Goal: Task Accomplishment & Management: Use online tool/utility

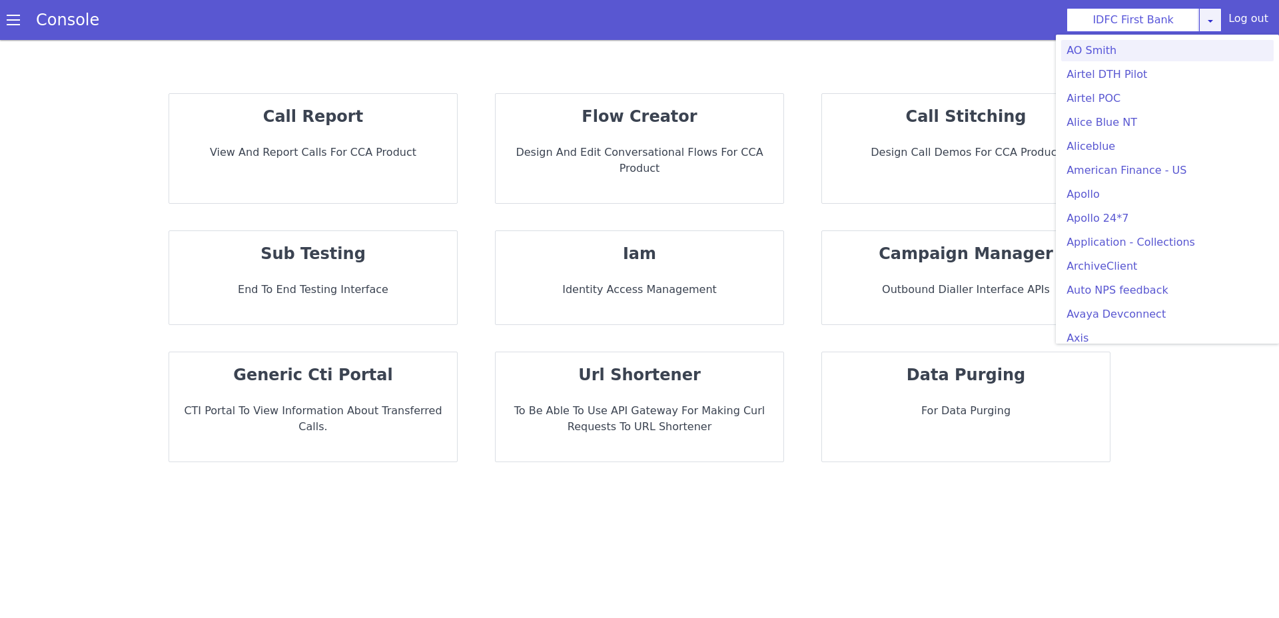
click at [1211, 17] on icon at bounding box center [1210, 20] width 11 height 11
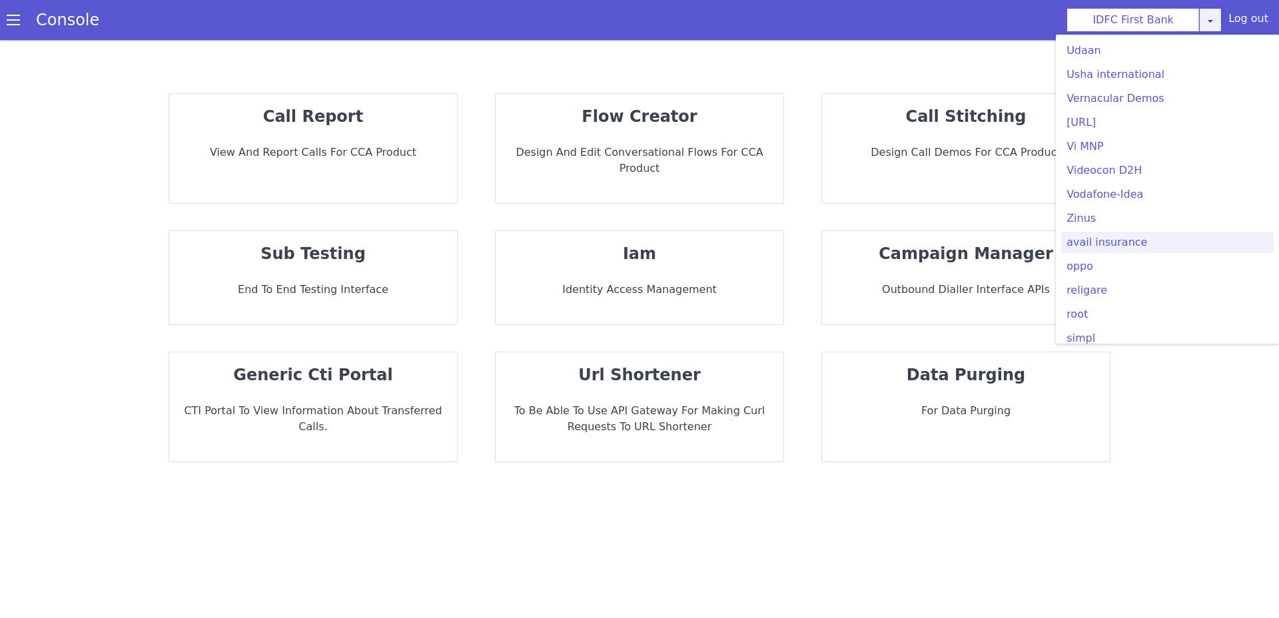
scroll to position [3756, 0]
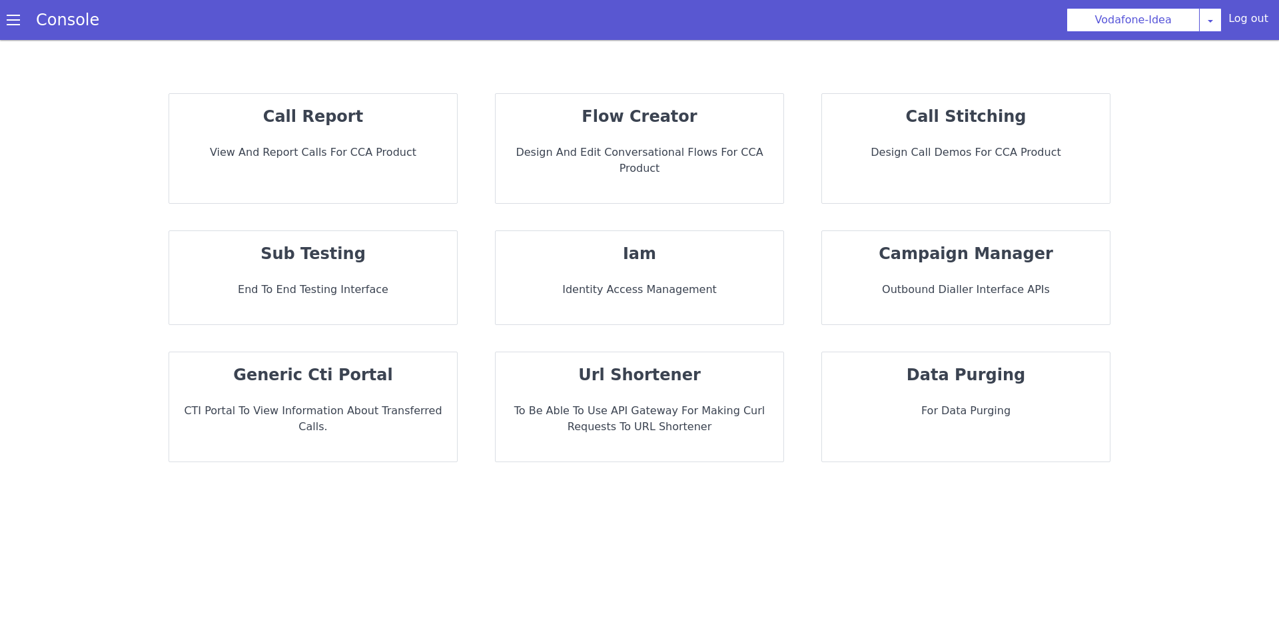
click at [577, 140] on div "flow creator Design and Edit Conversational flows for CCA Product" at bounding box center [640, 148] width 288 height 109
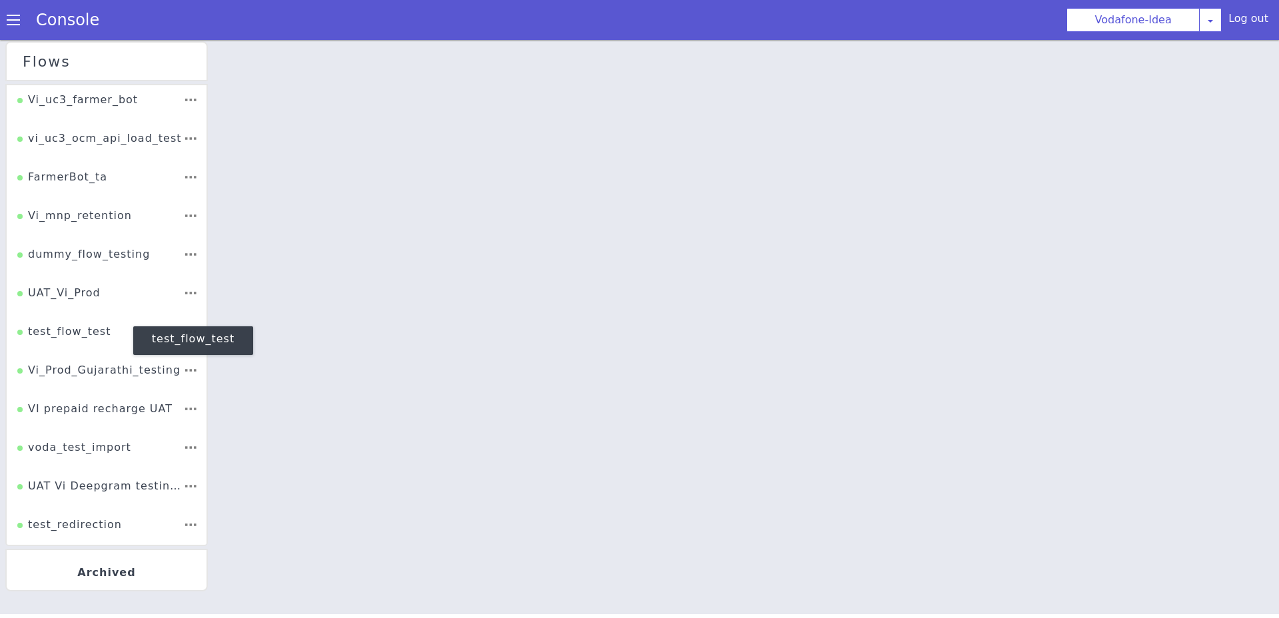
scroll to position [442, 0]
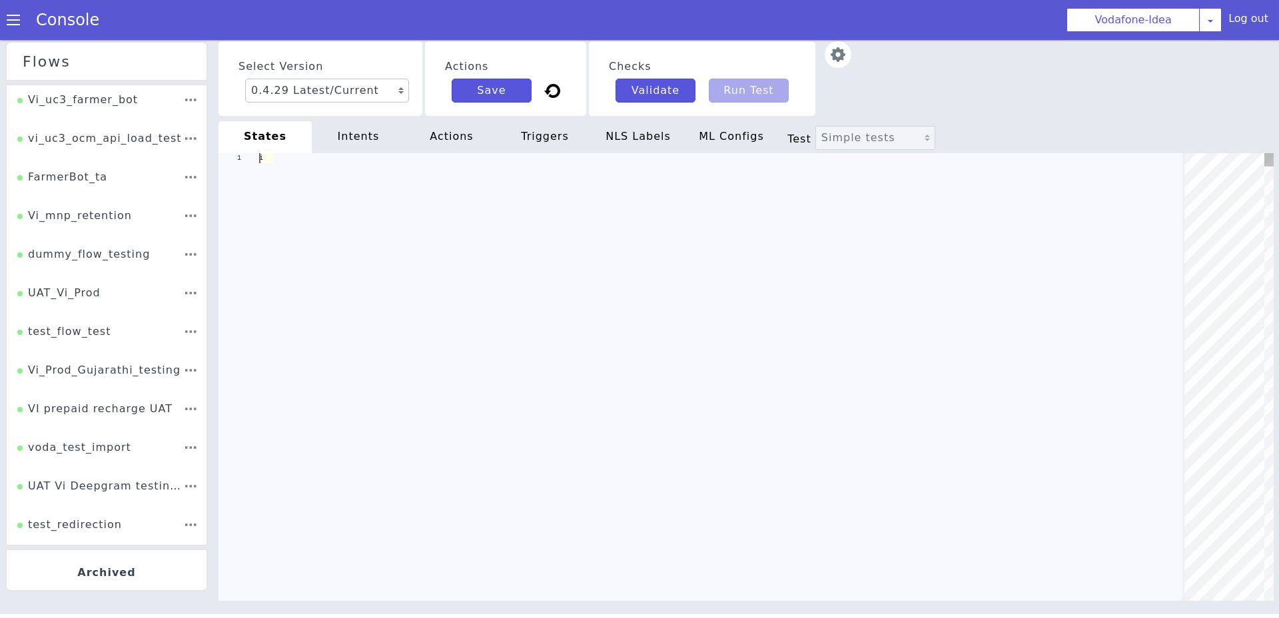
scroll to position [0, 378]
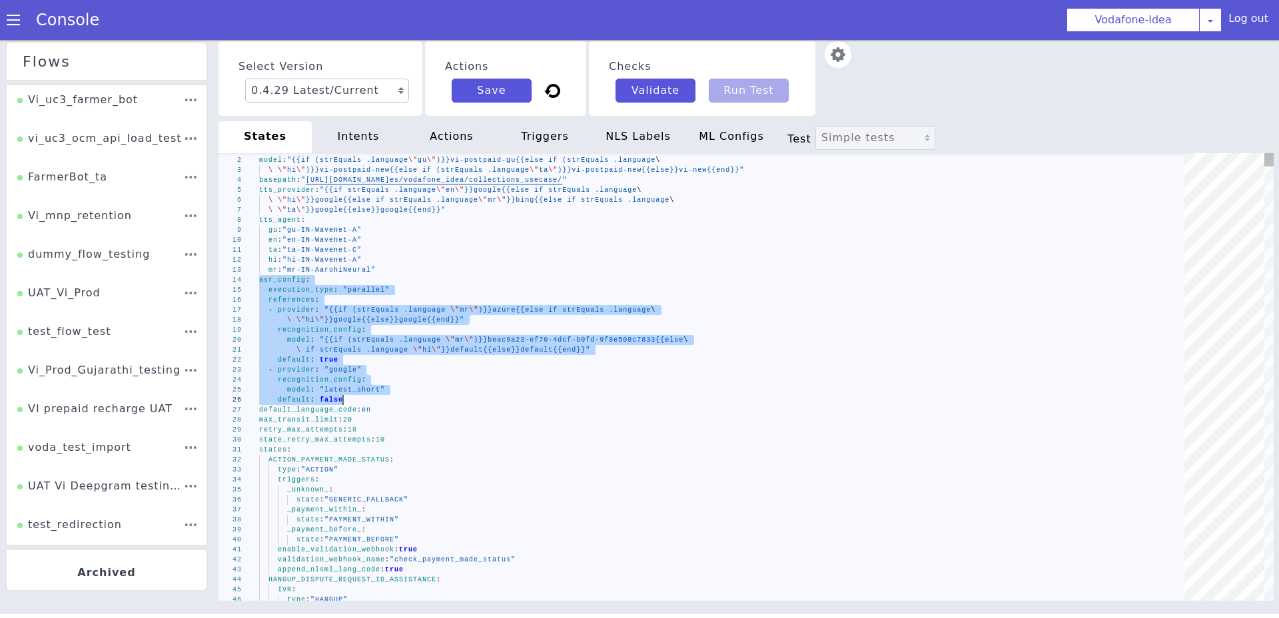
drag, startPoint x: 290, startPoint y: 215, endPoint x: 382, endPoint y: 337, distance: 152.7
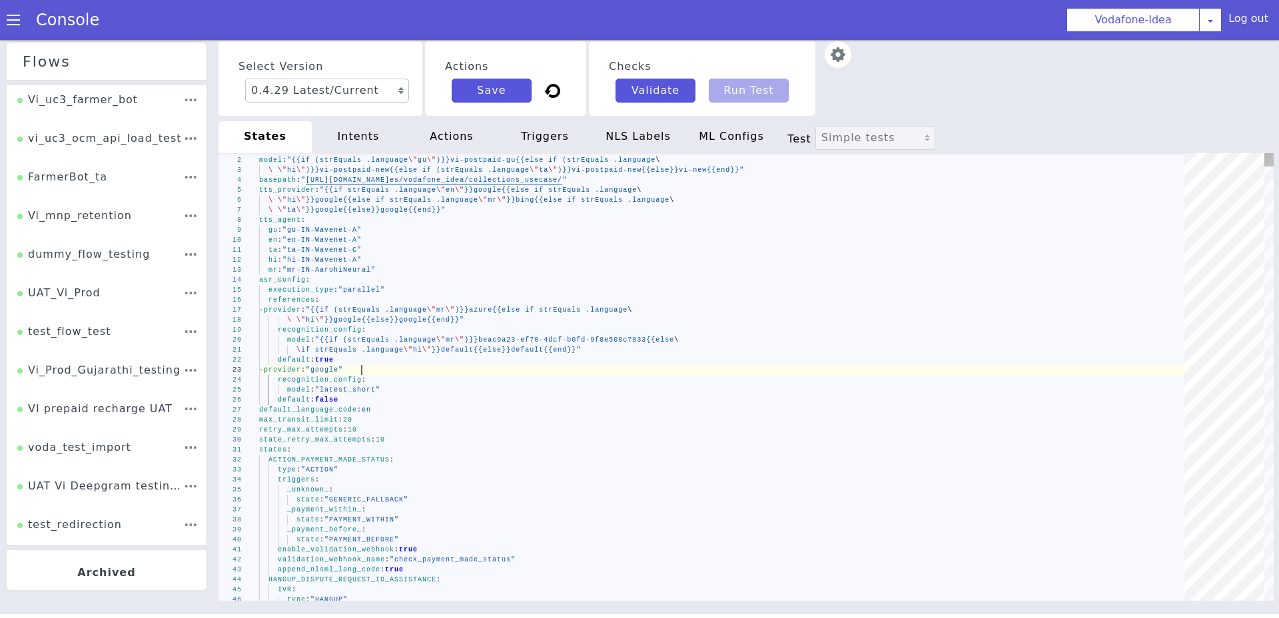
scroll to position [0, 331]
type textarea "ta: "ta-IN-Wavenet-C" hi: "hi-IN-Wavenet-A" mr: "mr-IN-AarohiNeural" asr_config…"
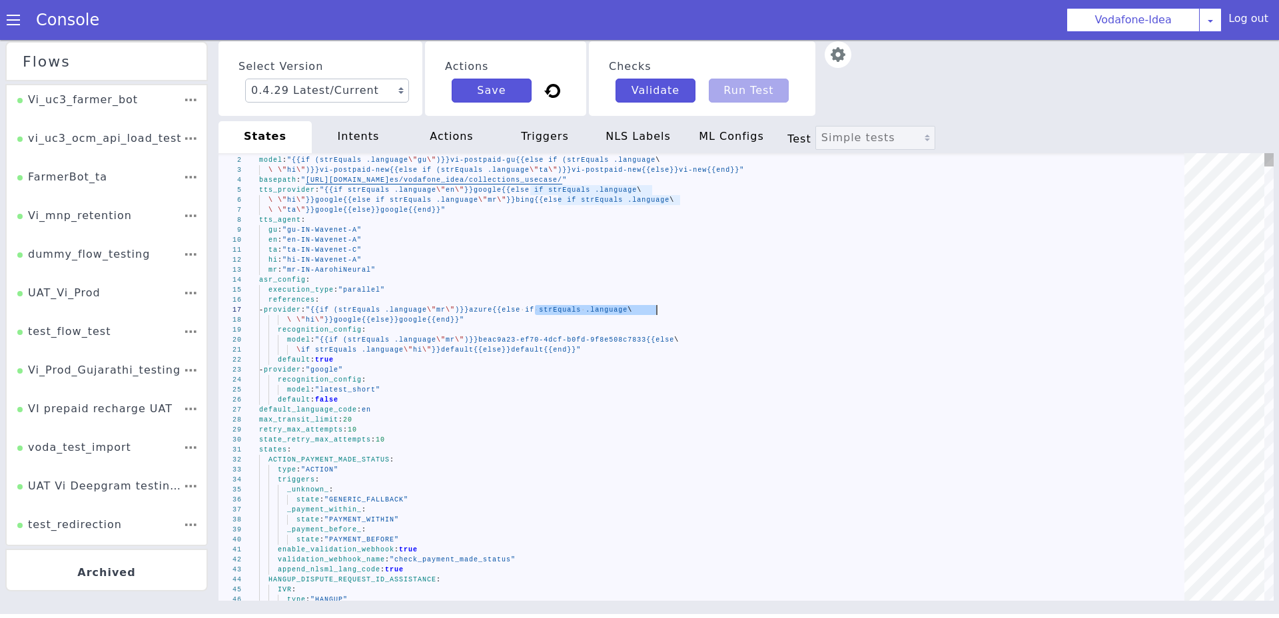
drag, startPoint x: 491, startPoint y: 467, endPoint x: 614, endPoint y: 467, distance: 123.3
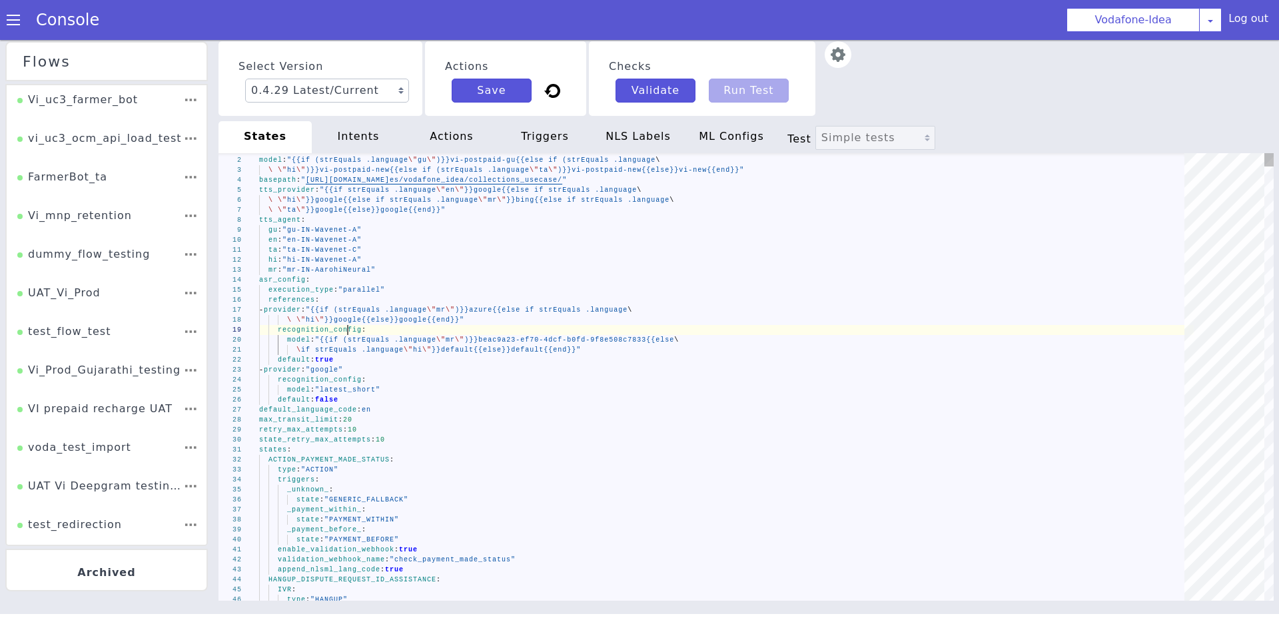
click at [509, 165] on div "1 2 3 4 5 6 7 8 9 10 11 12 13 14 15 16 17 18 19 20 21 22 23 24 25 26 27 28 29 3…" at bounding box center [837, 221] width 1055 height 448
click at [366, 525] on div "1 2 3 4 5 6 7 8 9 10 11 12 13 14 15 16 17 18 19 20 21 22 23 24 25 26 27 28 29 3…" at bounding box center [694, 582] width 1055 height 448
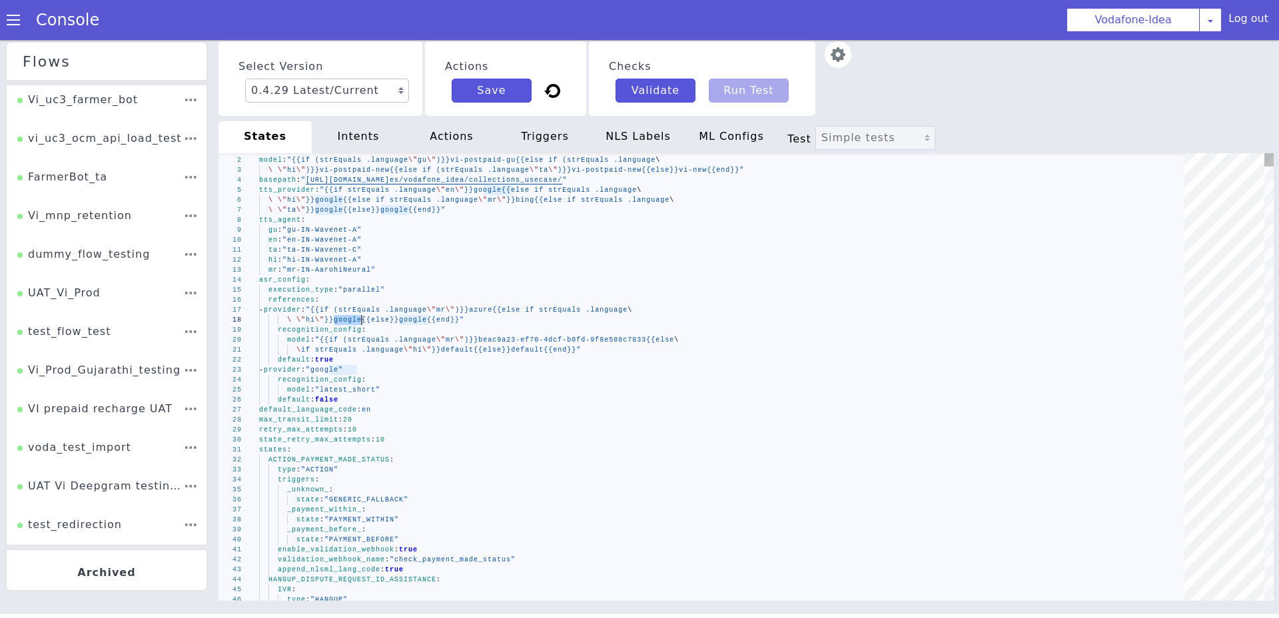
click at [307, 477] on div "1 2 3 4 5 6 7 8 9 10 11 12 13 14 15 16 17 18 19 20 21 22 23 24 25 26 27 28 29 3…" at bounding box center [700, 535] width 1055 height 448
